Goal: Information Seeking & Learning: Learn about a topic

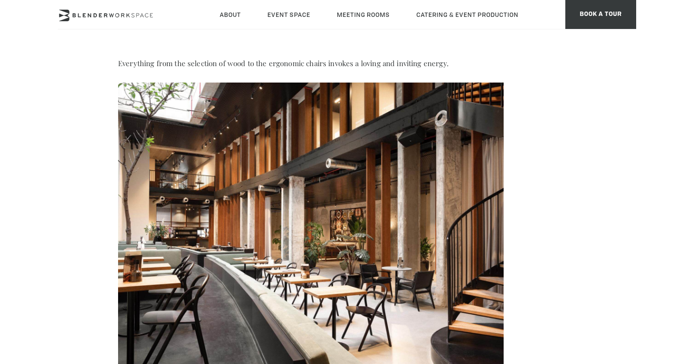
scroll to position [974, 0]
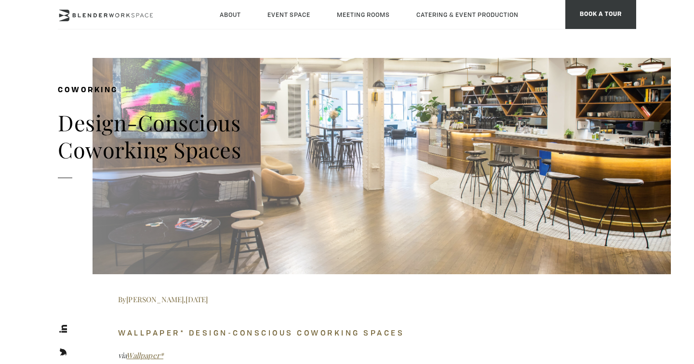
scroll to position [4701, 0]
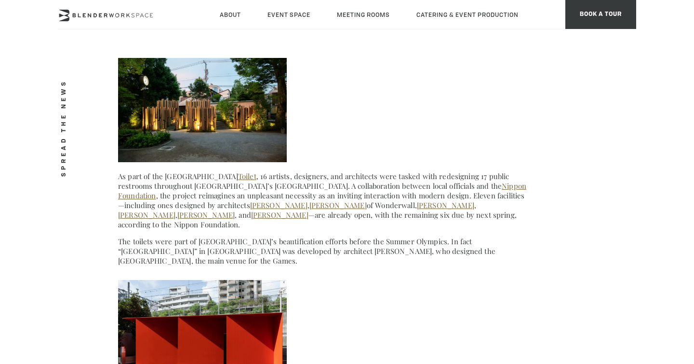
scroll to position [6589, 0]
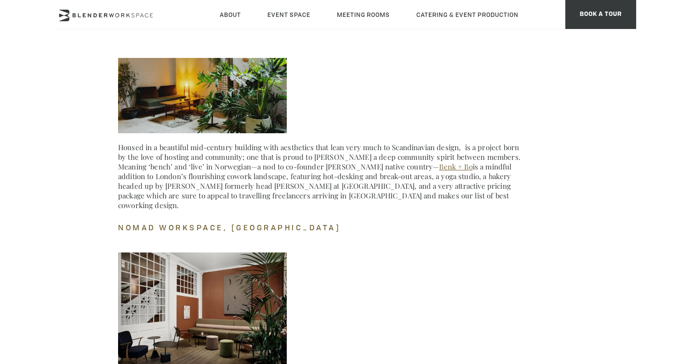
scroll to position [8521, 0]
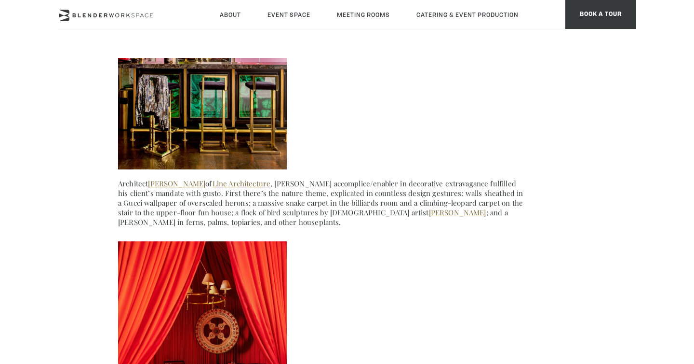
scroll to position [10088, 0]
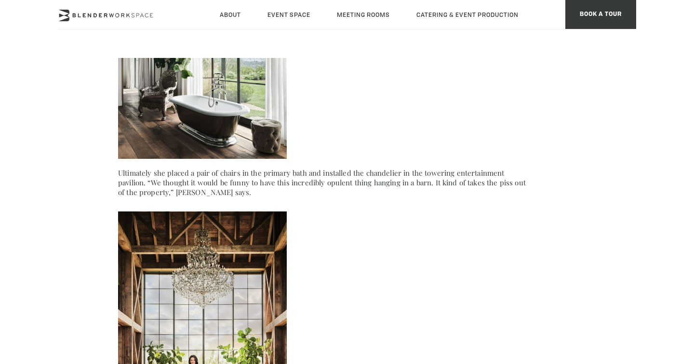
scroll to position [12257, 0]
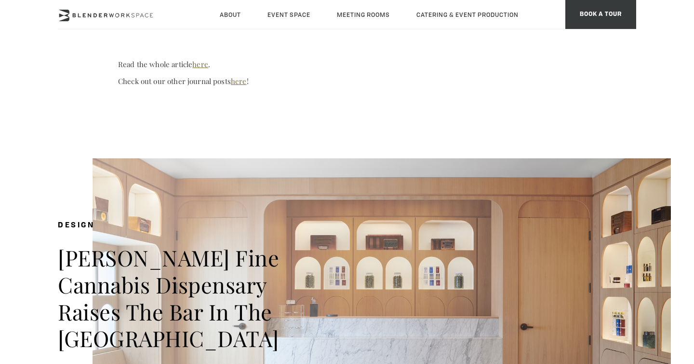
scroll to position [12636, 0]
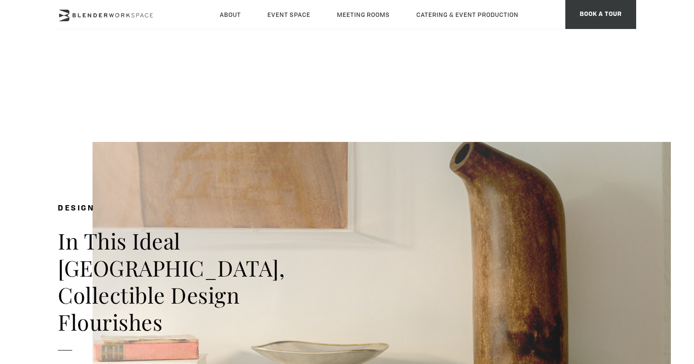
scroll to position [13923, 0]
